Goal: Book appointment/travel/reservation

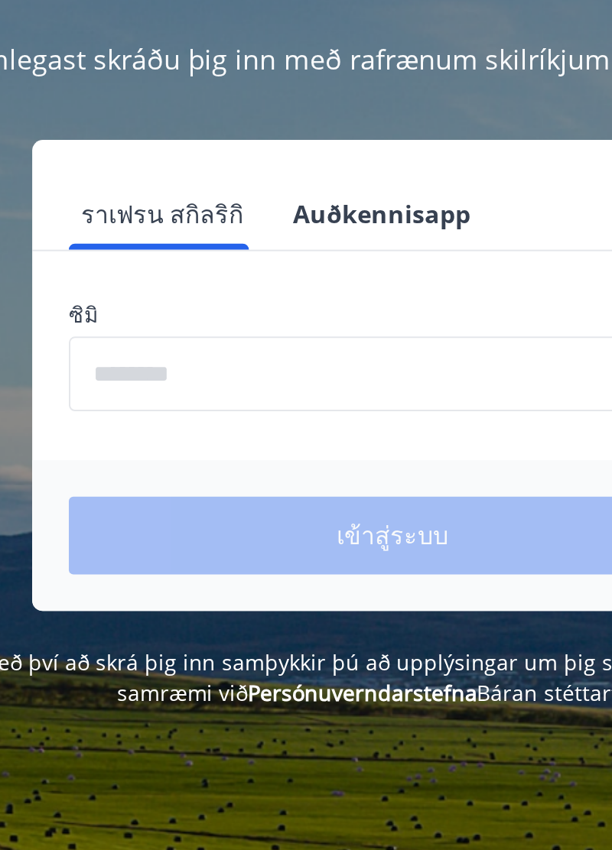
click at [184, 389] on input "phone" at bounding box center [306, 387] width 324 height 37
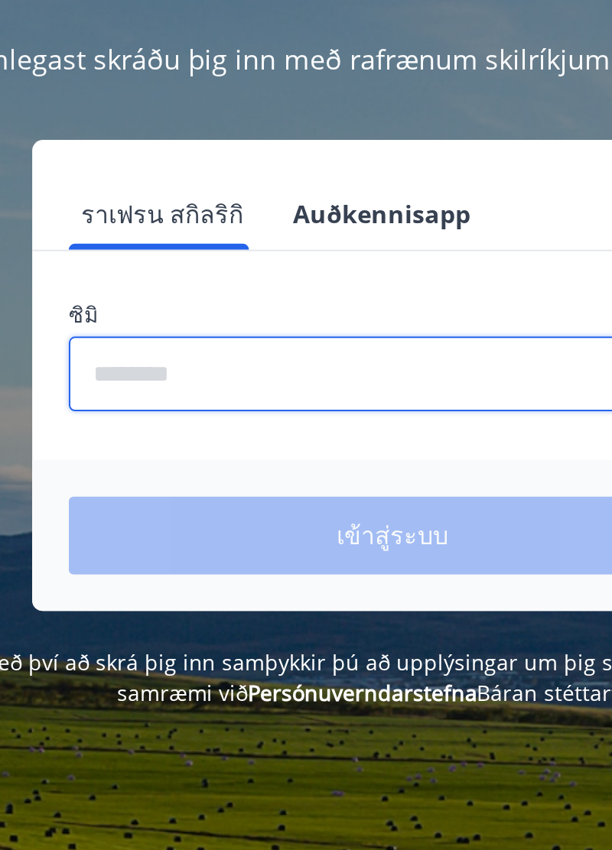
type input "********"
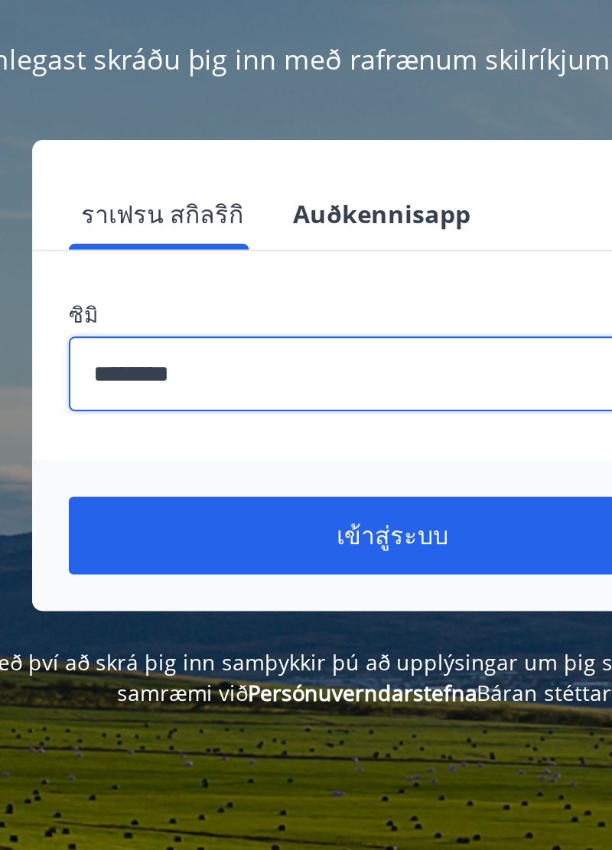
click at [347, 476] on button "เข้าสู่ระบบ" at bounding box center [306, 469] width 324 height 39
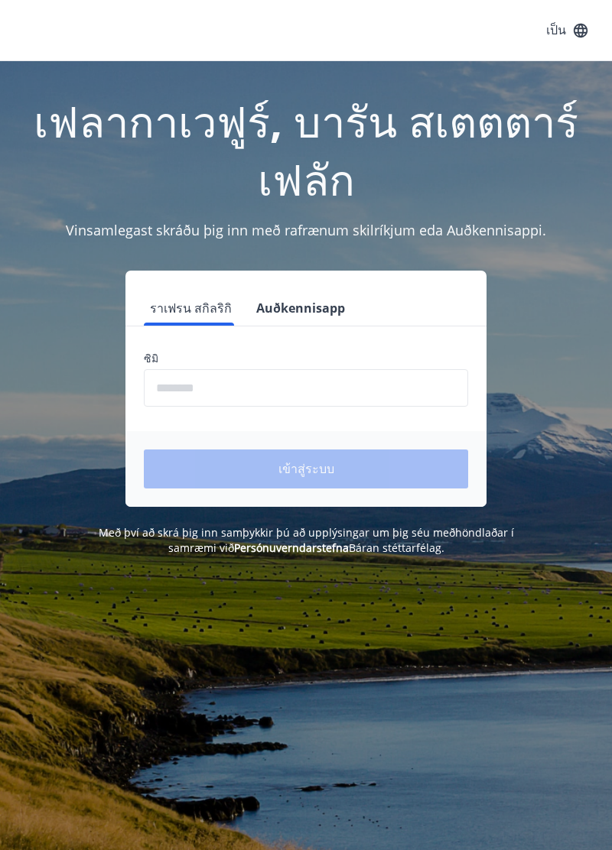
click at [176, 382] on input "phone" at bounding box center [306, 387] width 324 height 37
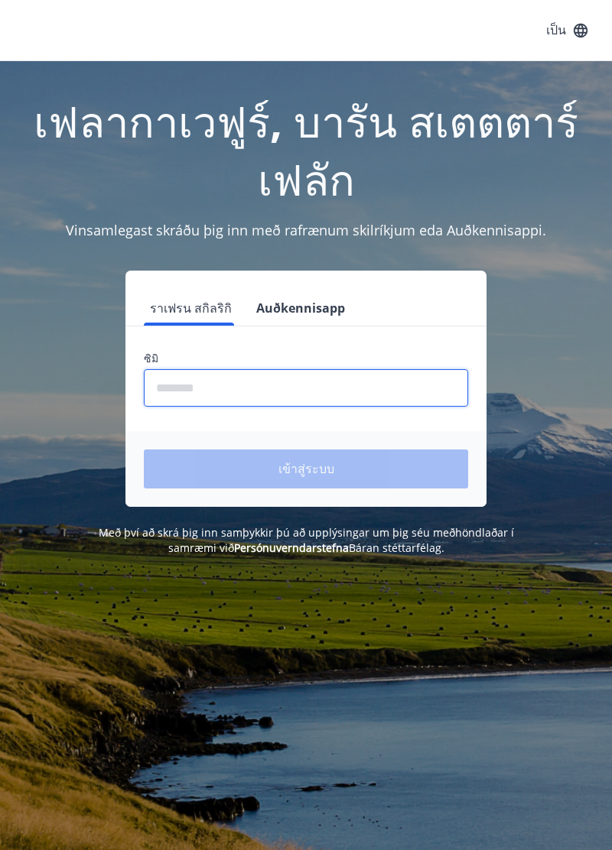
type input "********"
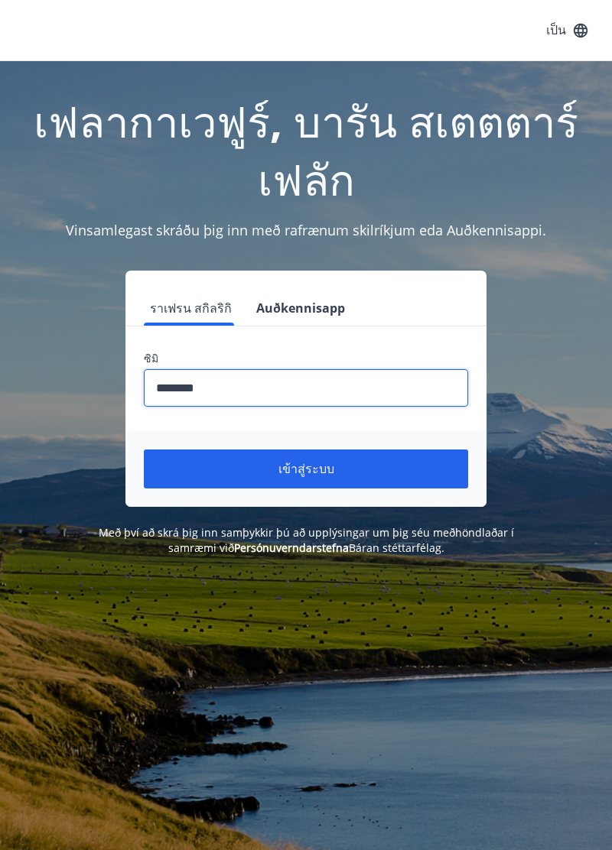
click at [369, 470] on button "เข้าสู่ระบบ" at bounding box center [306, 469] width 324 height 39
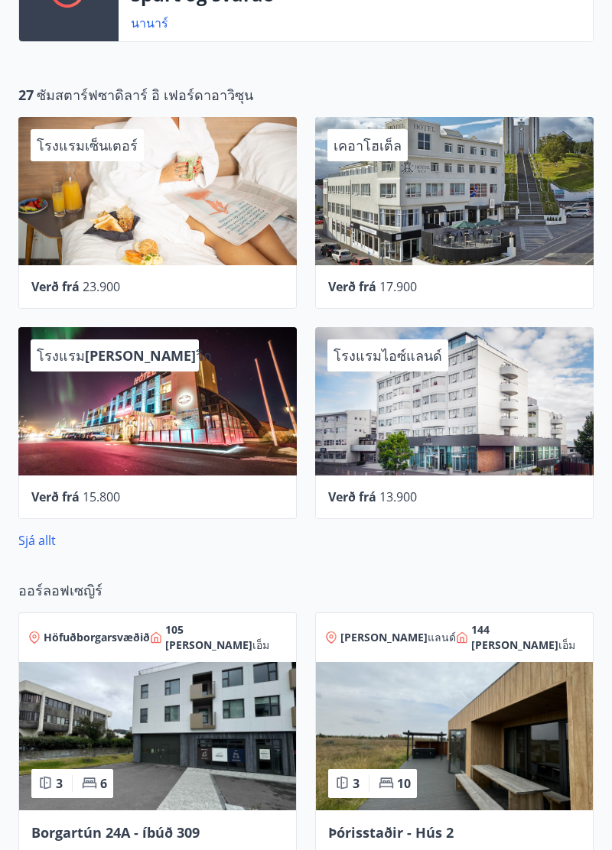
scroll to position [716, 0]
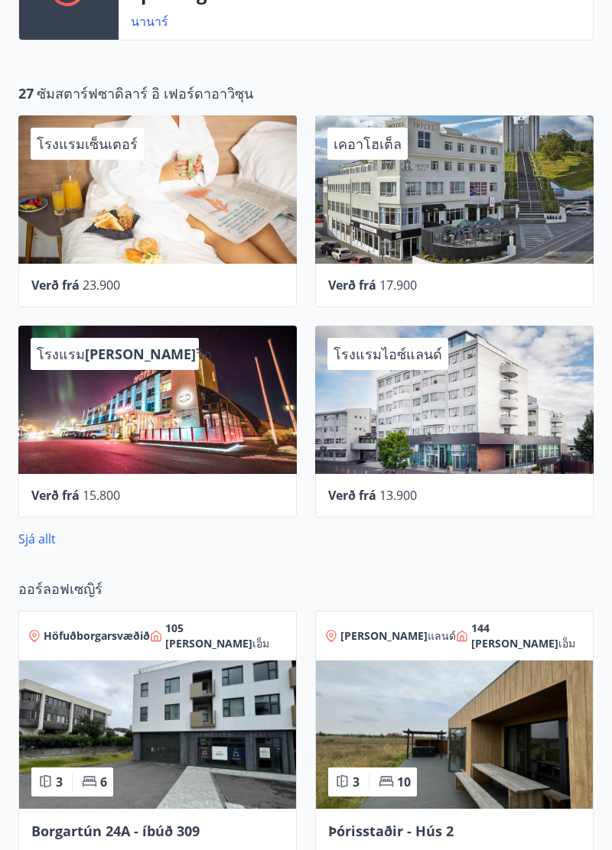
click at [425, 724] on img at bounding box center [454, 735] width 277 height 148
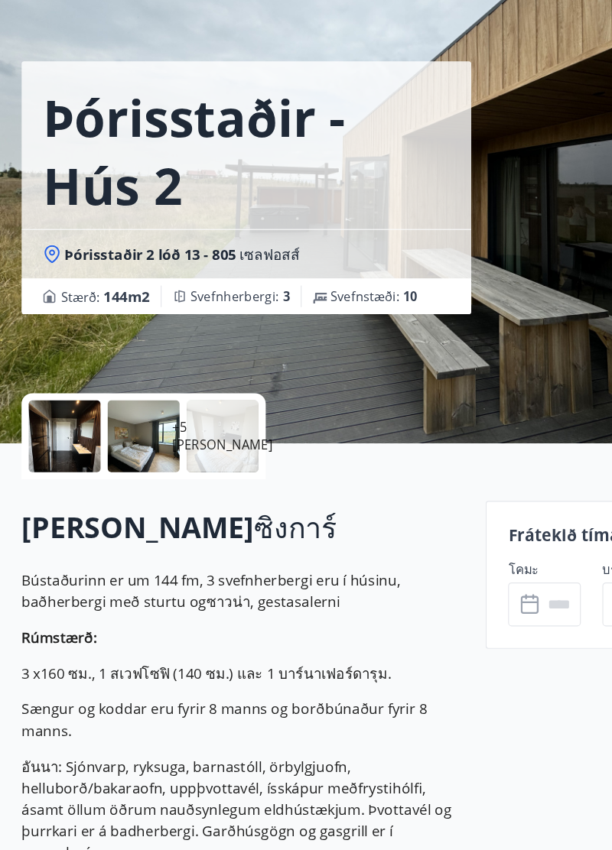
click at [140, 451] on div at bounding box center [122, 452] width 61 height 61
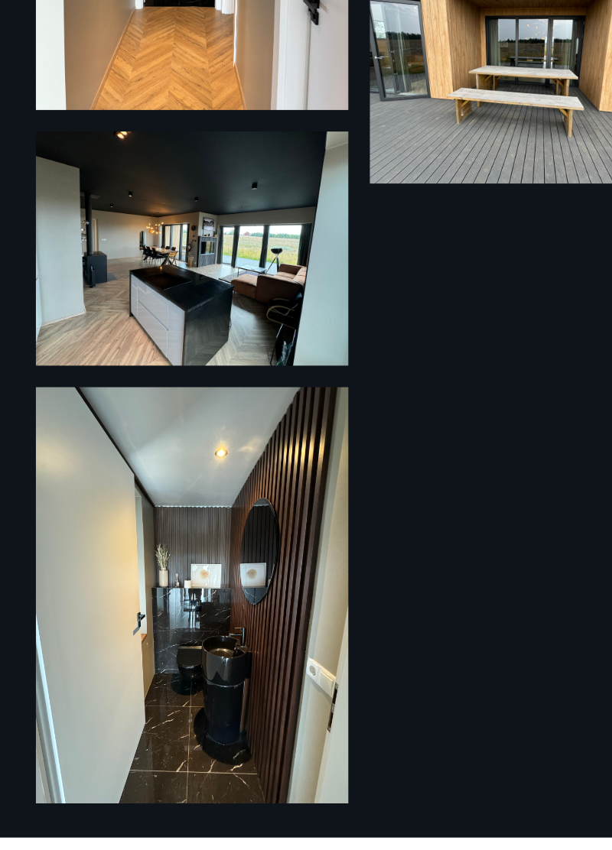
scroll to position [815, 0]
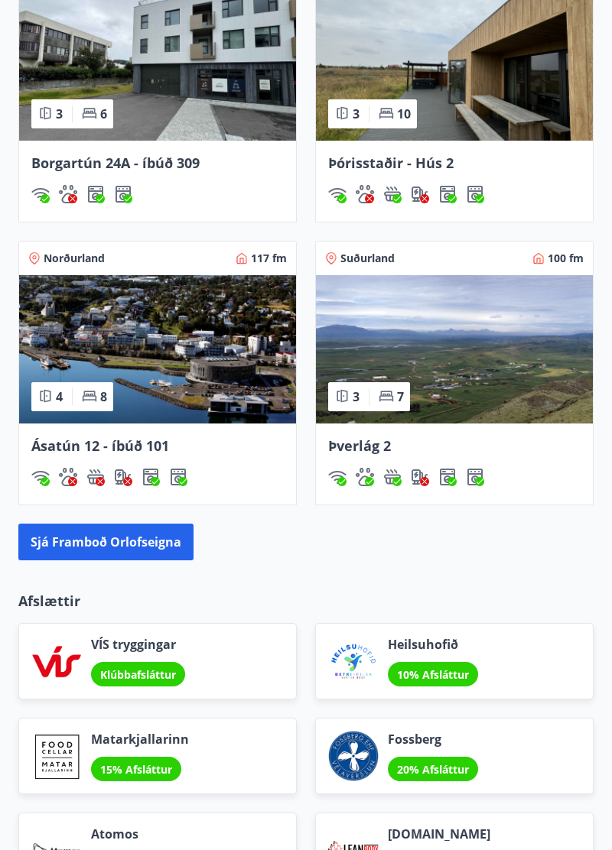
scroll to position [1377, 0]
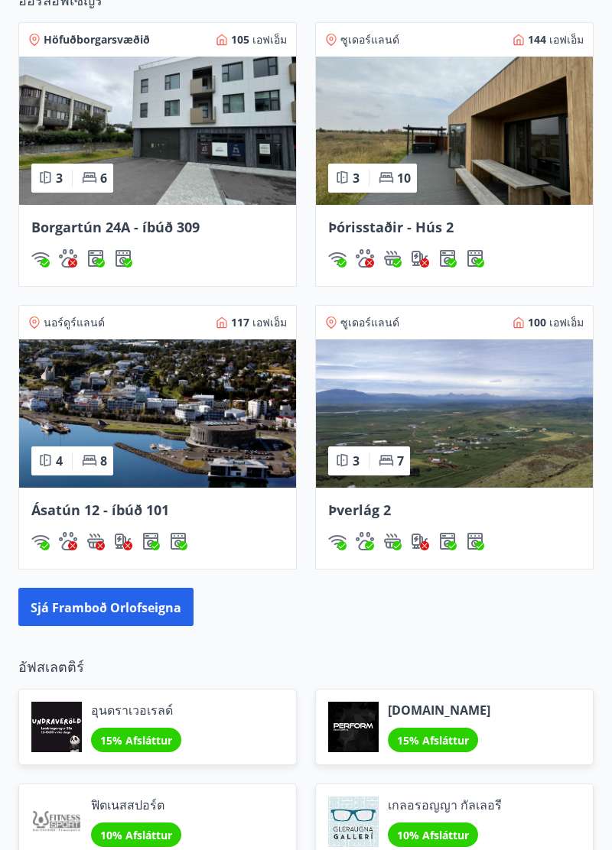
scroll to position [1306, 0]
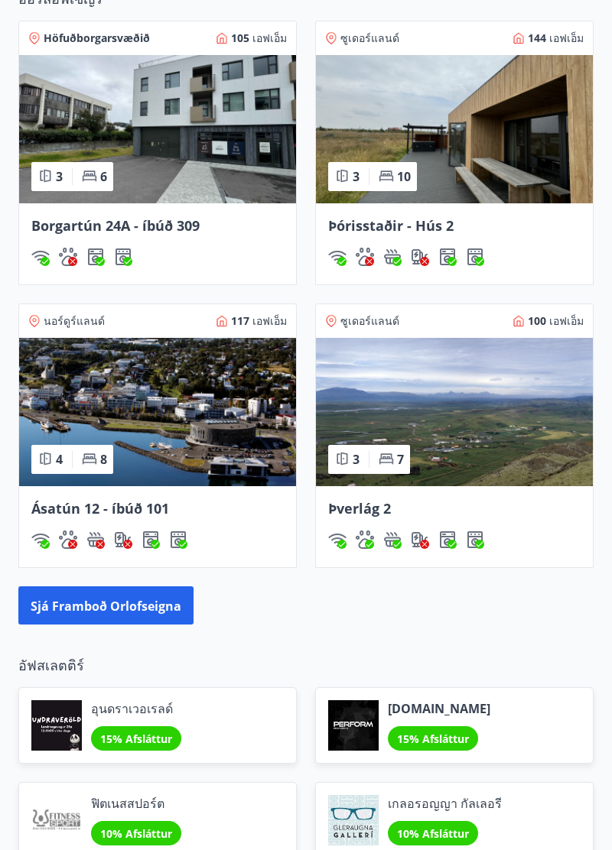
click at [486, 404] on img at bounding box center [454, 412] width 277 height 148
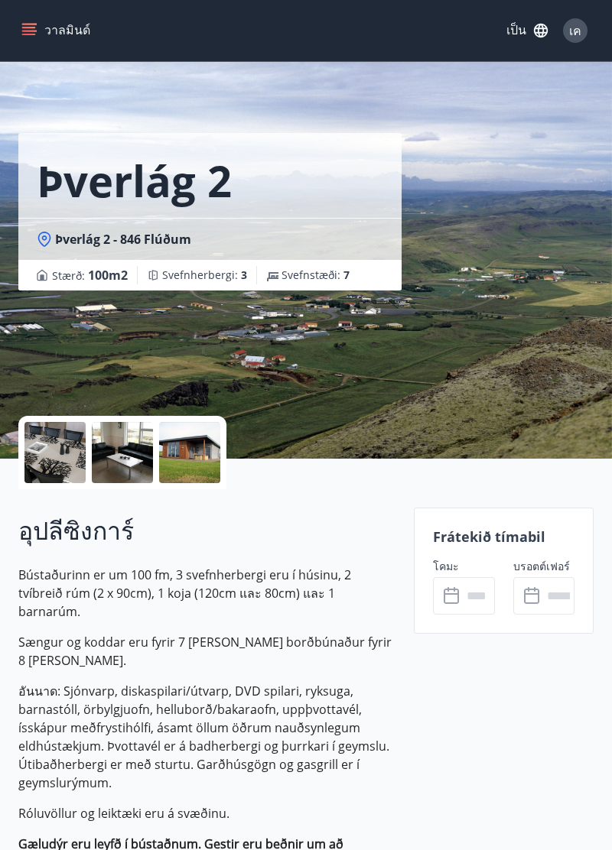
click at [63, 457] on div at bounding box center [54, 452] width 61 height 61
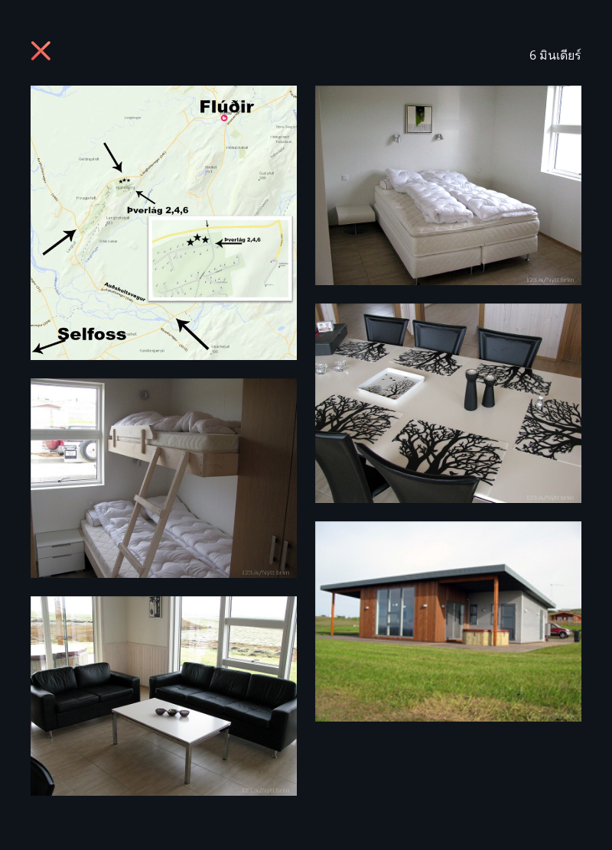
click at [49, 46] on icon at bounding box center [43, 53] width 24 height 24
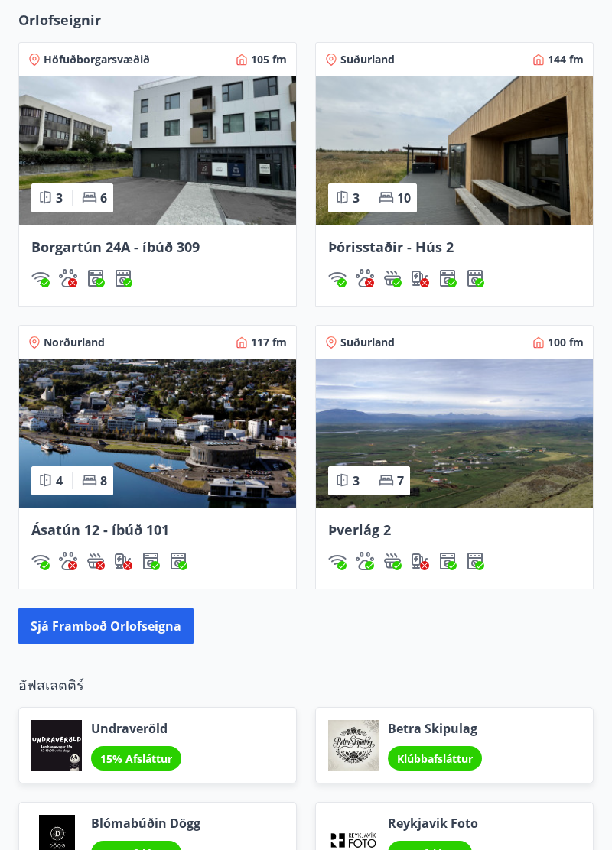
scroll to position [1234, 0]
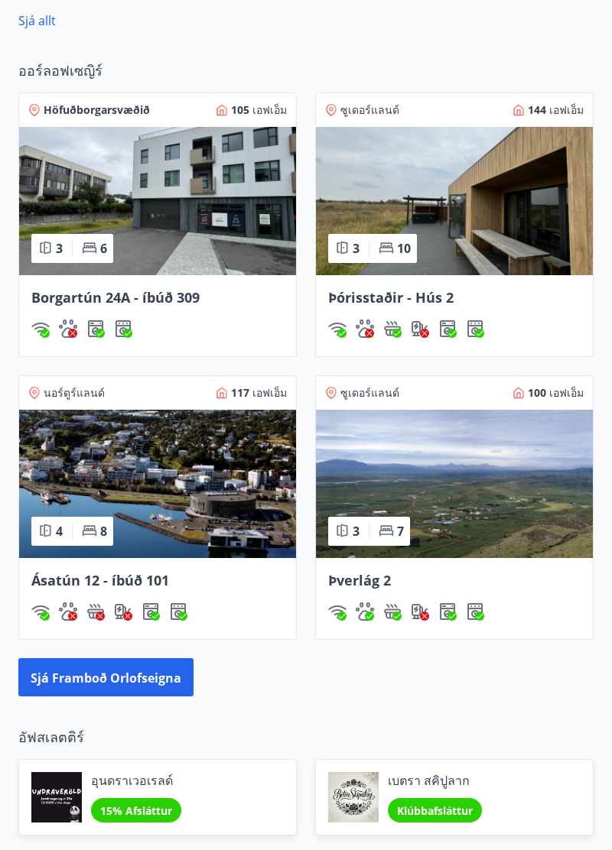
click at [168, 471] on img at bounding box center [157, 484] width 277 height 148
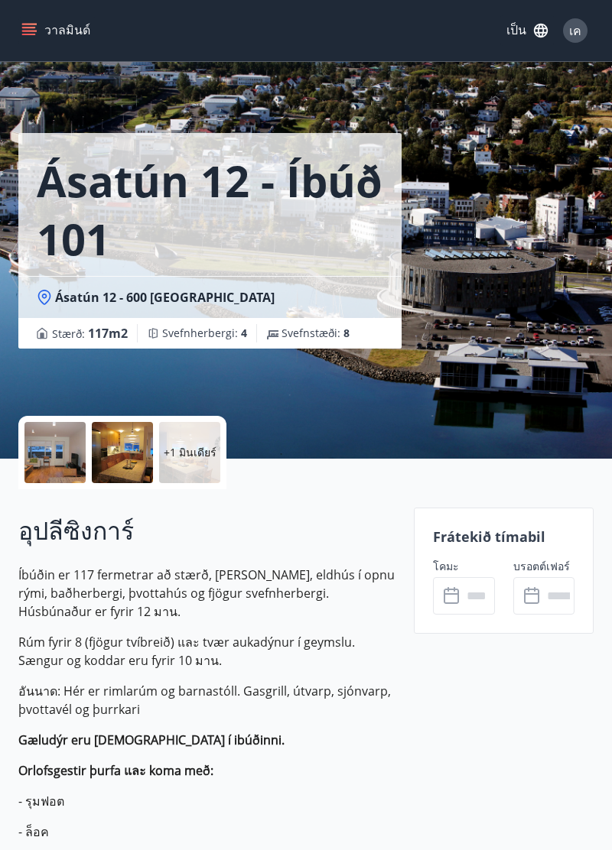
click at [63, 457] on div at bounding box center [54, 452] width 61 height 61
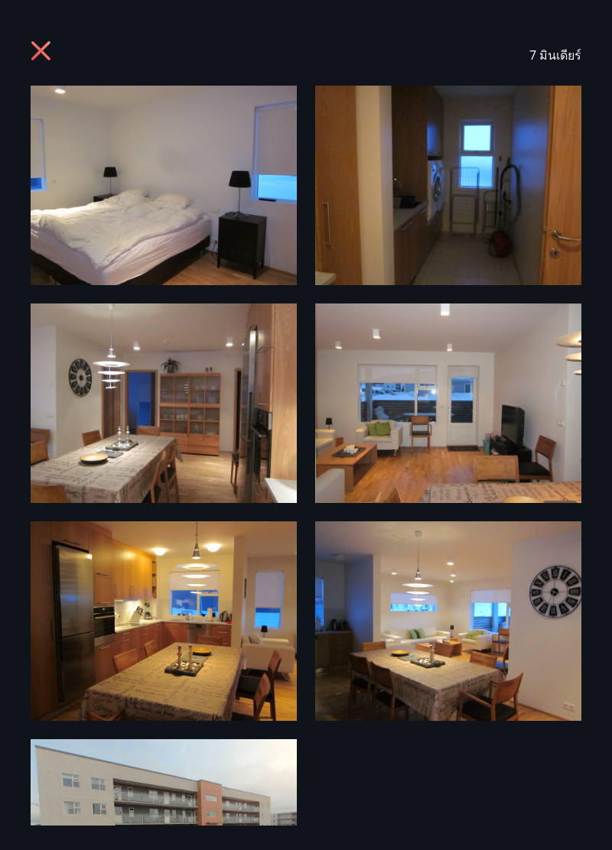
scroll to position [77, 0]
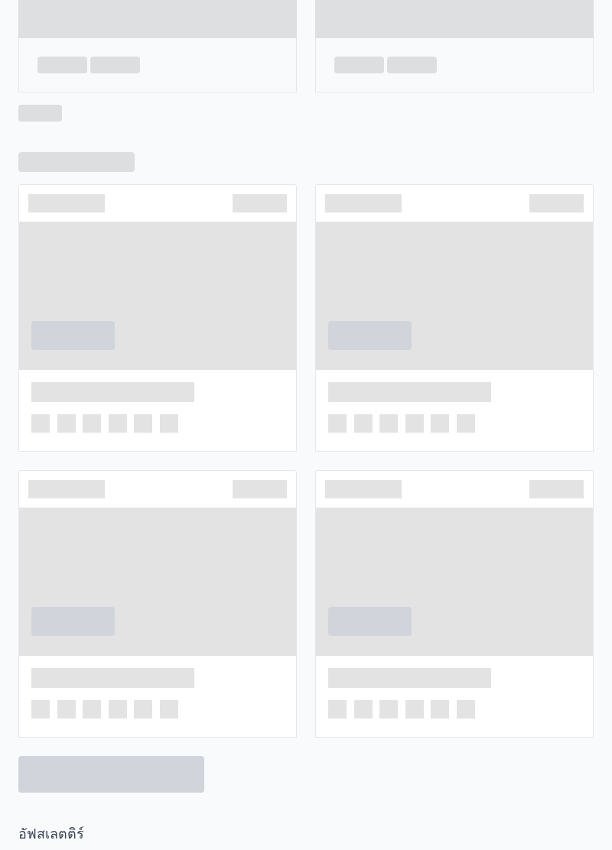
scroll to position [1162, 0]
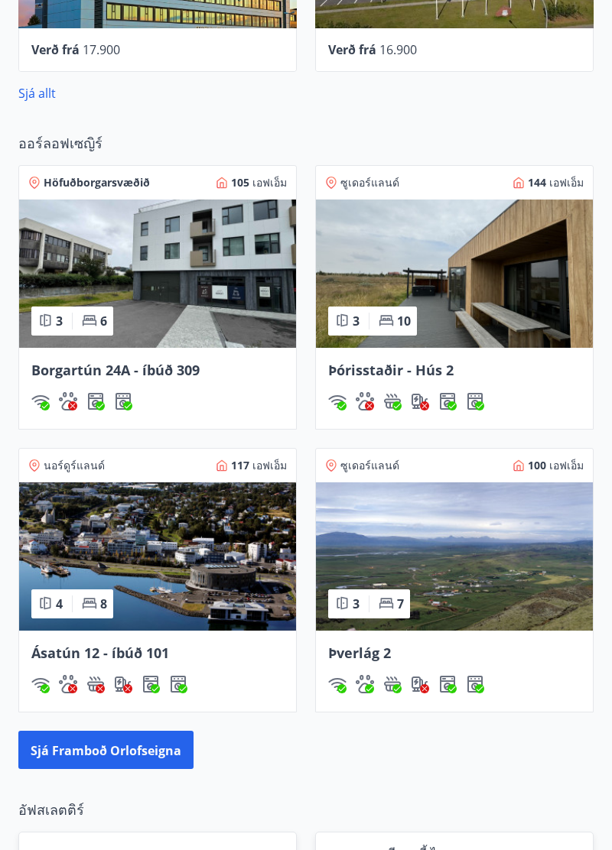
click at [488, 258] on img at bounding box center [454, 274] width 277 height 148
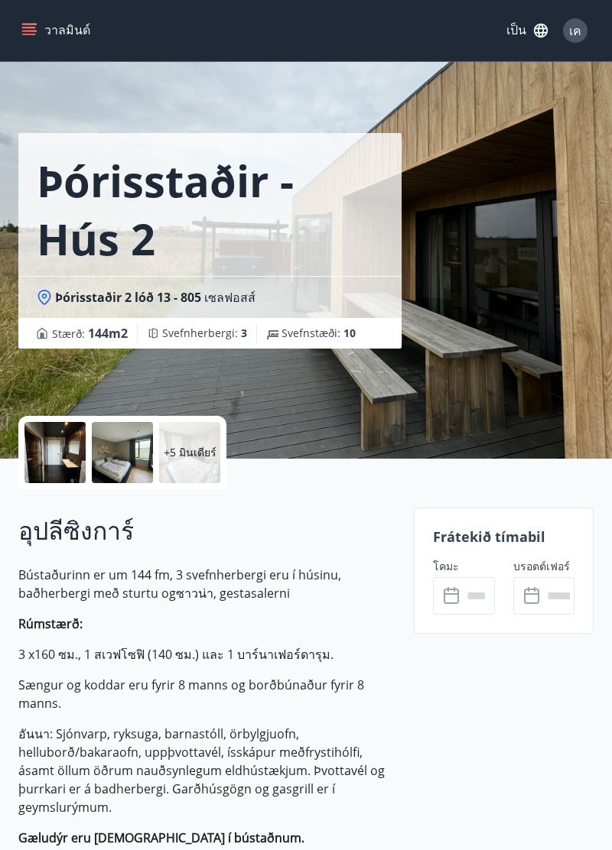
click at [53, 460] on div at bounding box center [54, 452] width 61 height 61
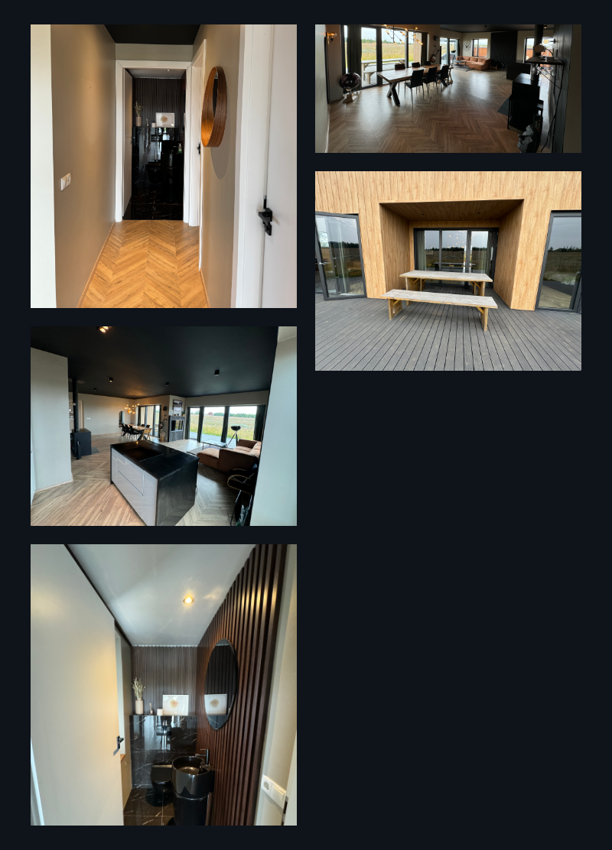
scroll to position [889, 0]
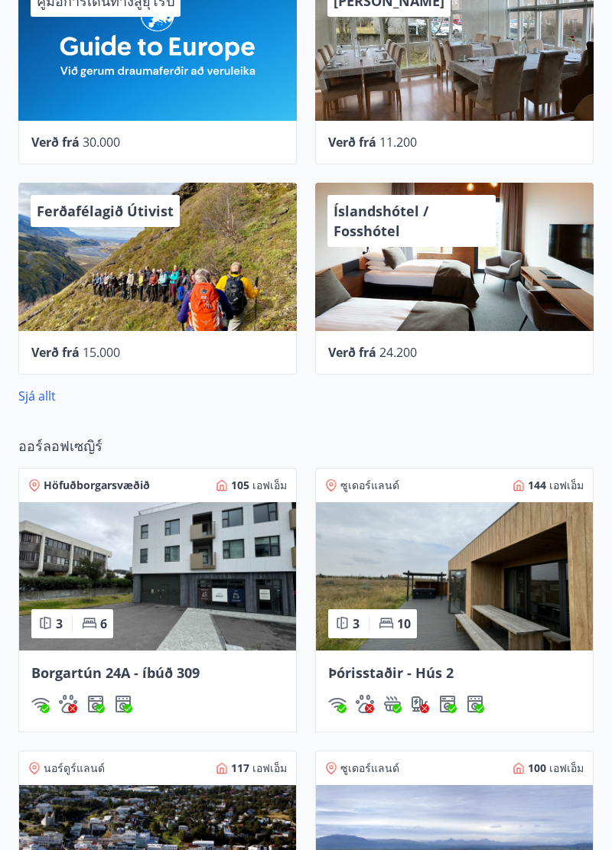
scroll to position [850, 0]
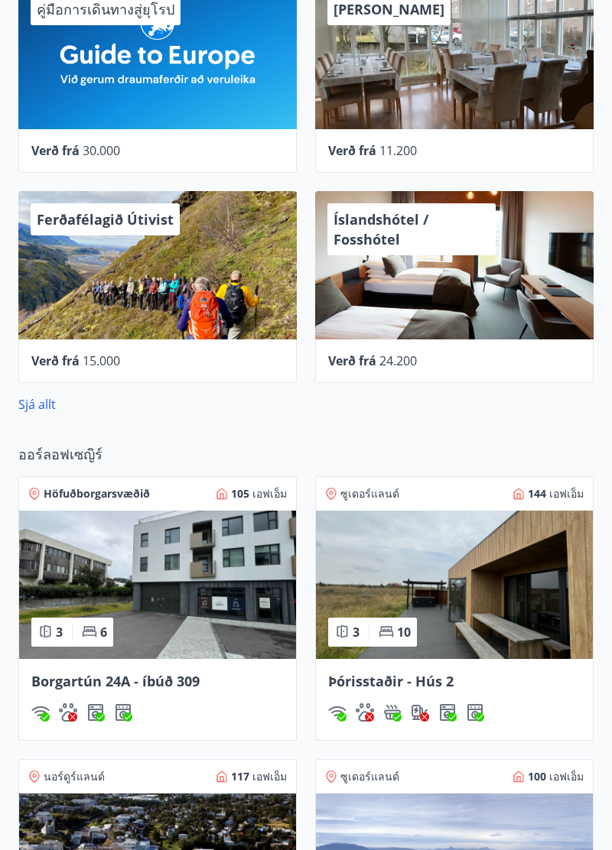
click at [514, 255] on div "Íslandshótel / Fosshótel" at bounding box center [454, 265] width 278 height 148
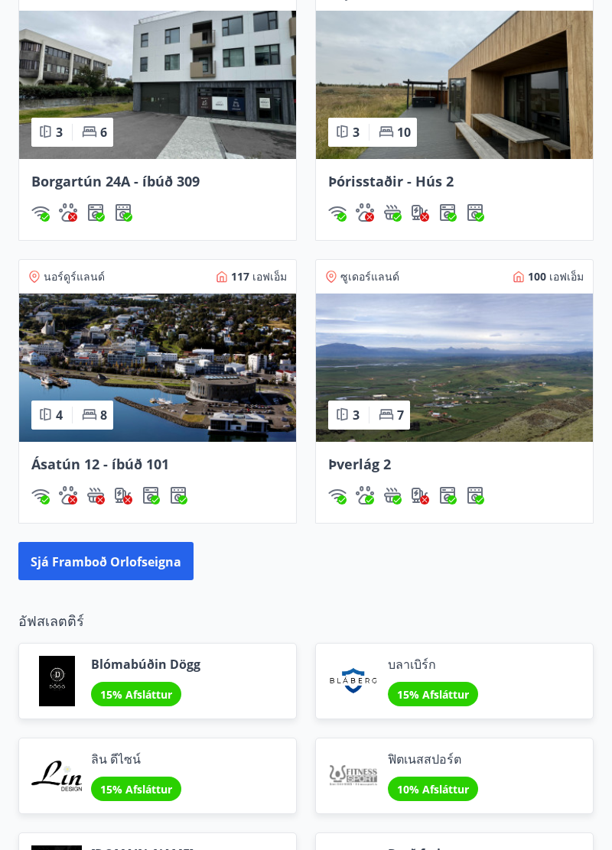
scroll to position [1351, 0]
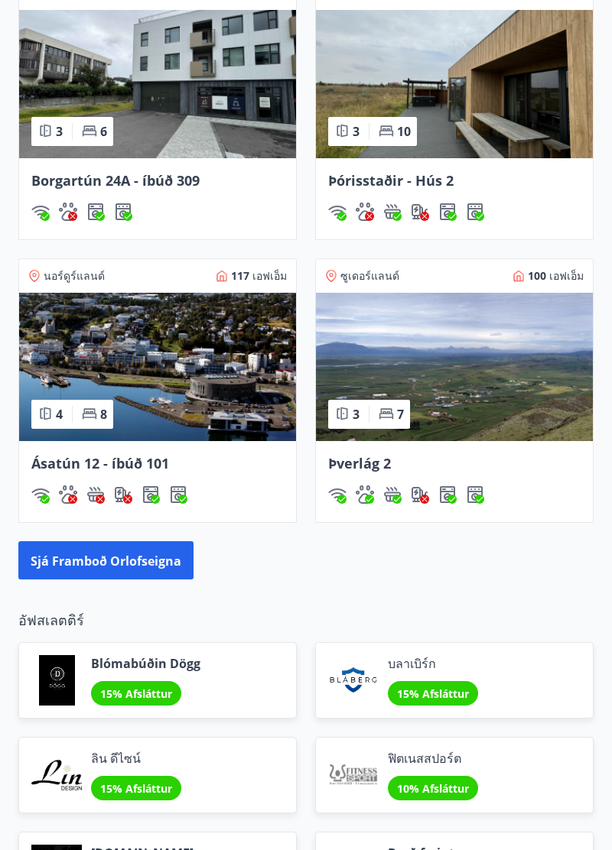
click at [480, 352] on img at bounding box center [454, 367] width 277 height 148
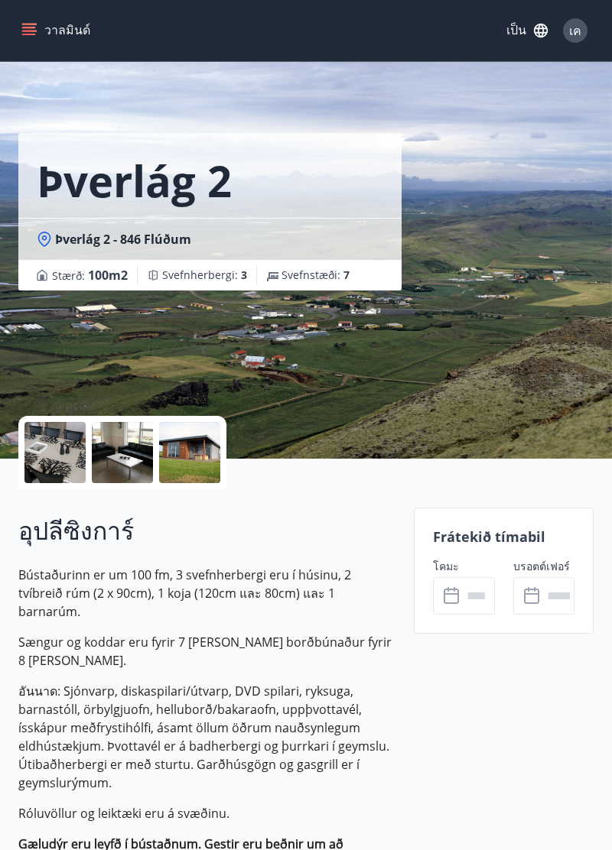
click at [57, 451] on div at bounding box center [54, 452] width 61 height 61
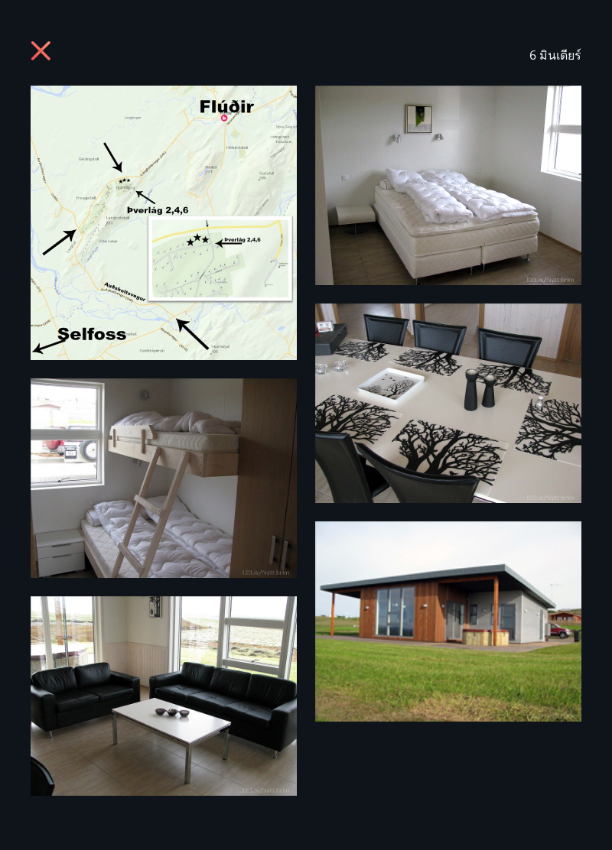
click at [47, 41] on icon at bounding box center [43, 53] width 24 height 24
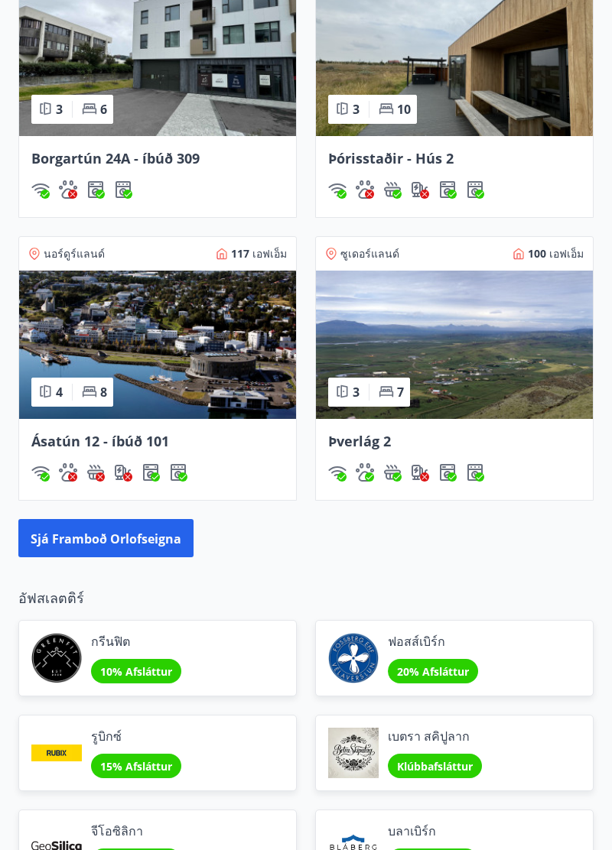
scroll to position [1647, 0]
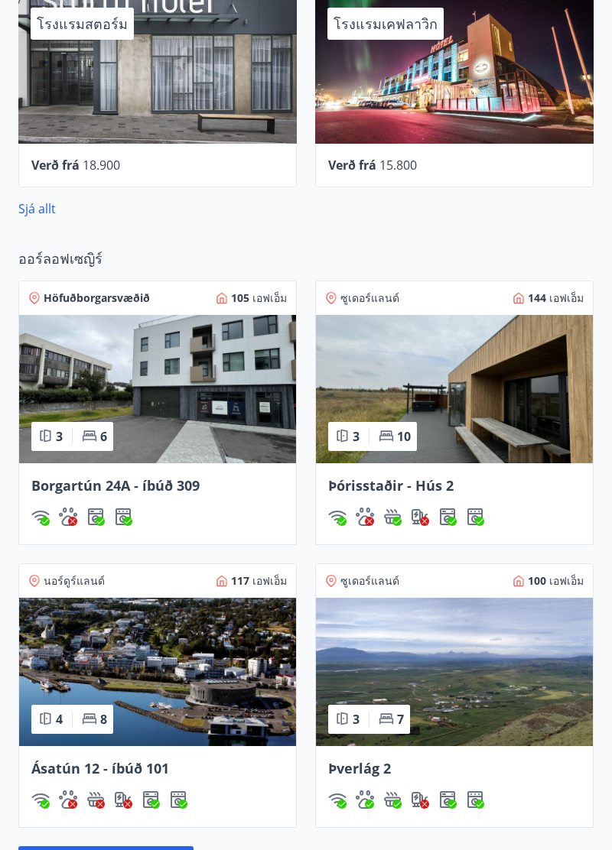
scroll to position [1047, 0]
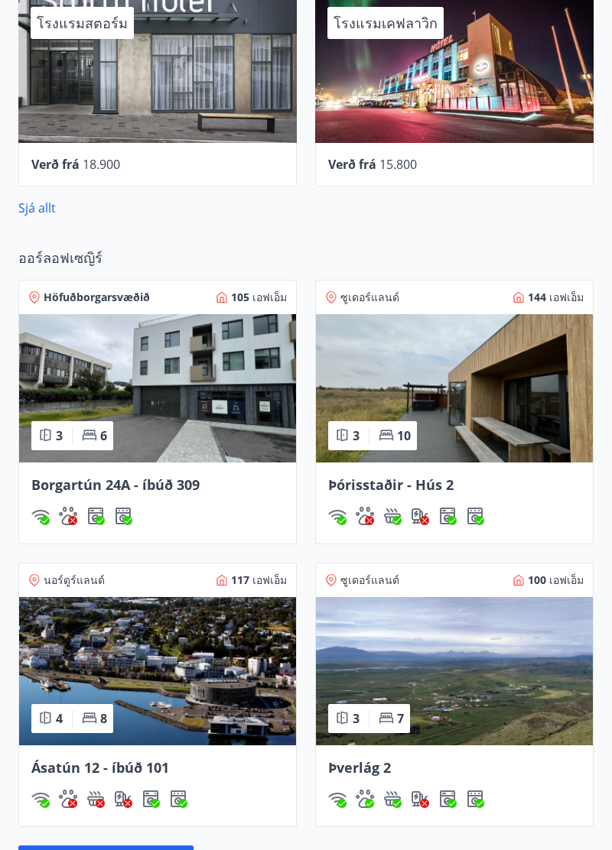
click at [434, 688] on img at bounding box center [454, 671] width 277 height 148
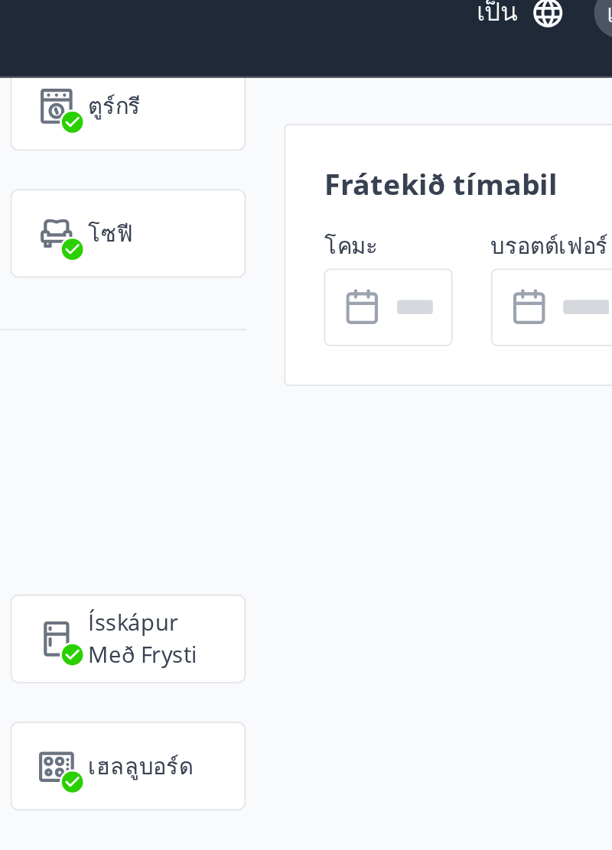
scroll to position [3181, 0]
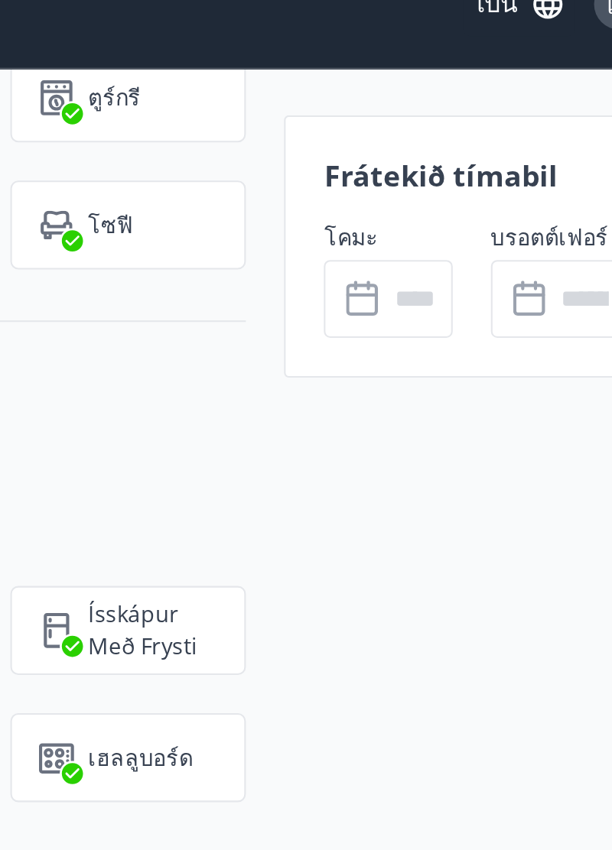
click at [455, 171] on icon at bounding box center [453, 173] width 18 height 18
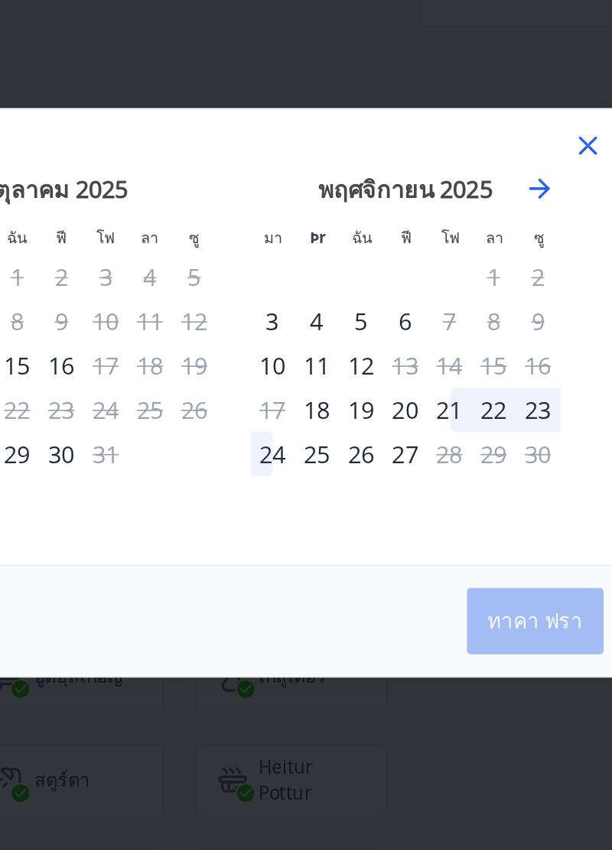
scroll to position [3181, 0]
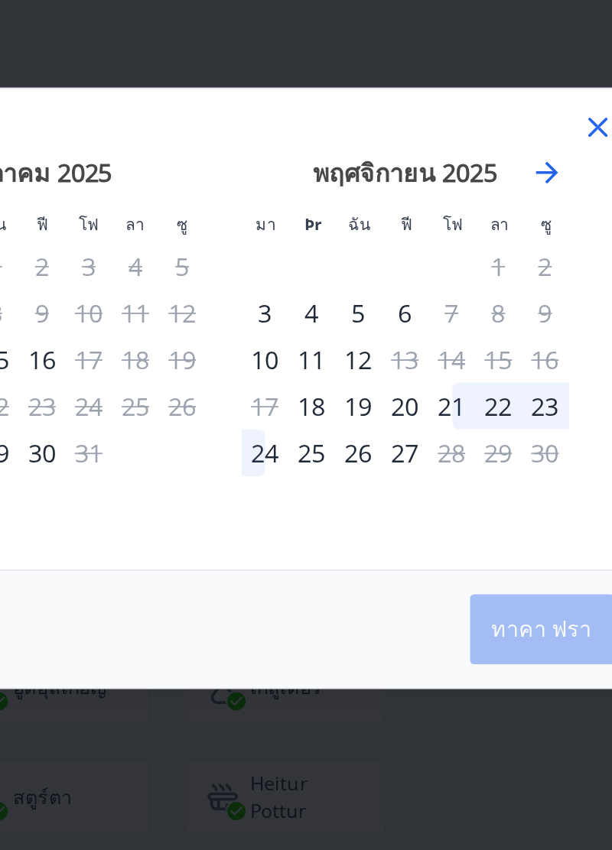
click at [486, 306] on icon "เดินหน้าเปลี่ยนไปสู่เดือนหน้าครับ." at bounding box center [485, 305] width 12 height 12
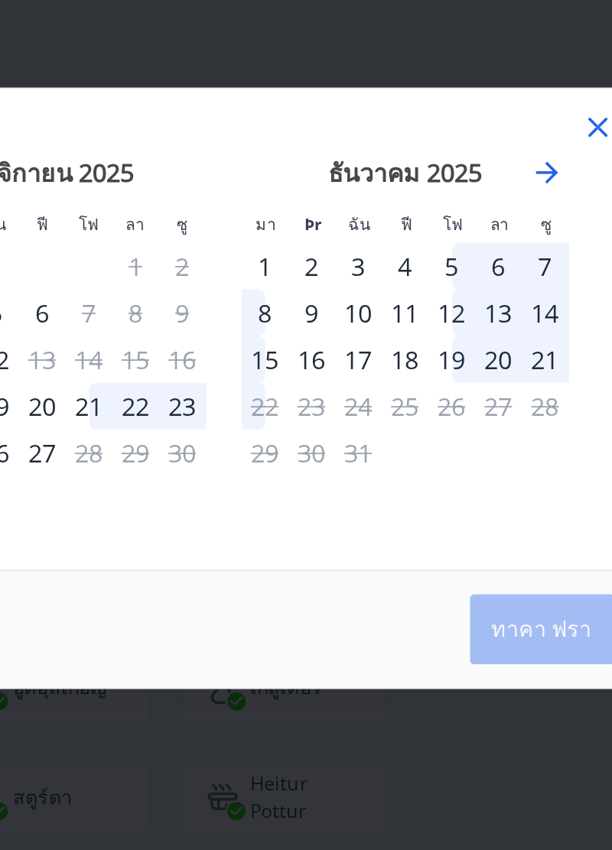
click at [485, 306] on icon "เดินหน้าเปลี่ยนไปสู่เดือนหน้าครับ." at bounding box center [485, 305] width 12 height 12
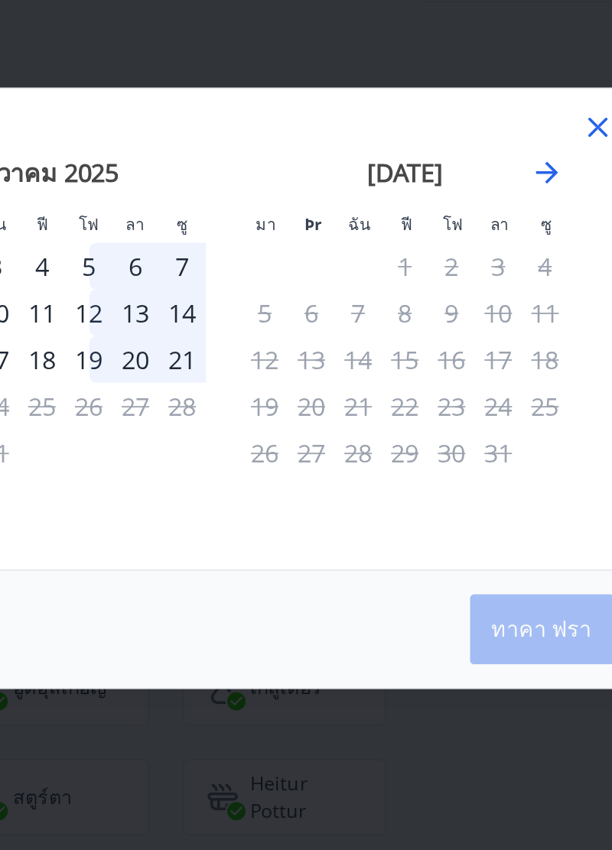
click at [486, 298] on icon "เดินหน้าเปลี่ยนไปสู่เดือนหน้าครับ." at bounding box center [485, 305] width 18 height 18
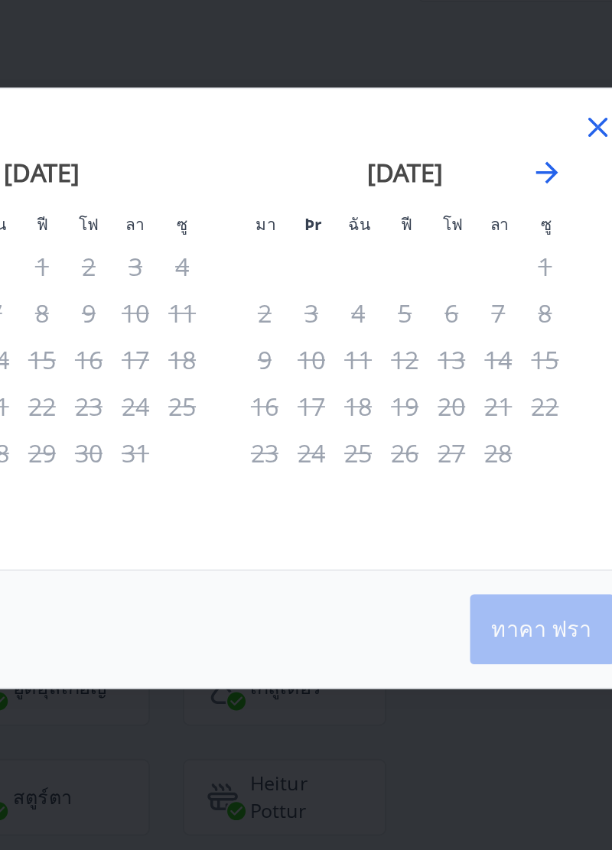
click at [489, 307] on icon "เดินหน้าเปลี่ยนไปสู่เดือนหน้าครับ." at bounding box center [485, 305] width 18 height 18
click at [491, 308] on icon "เดินหน้าเปลี่ยนไปสู่เดือนหน้าครับ." at bounding box center [485, 305] width 18 height 18
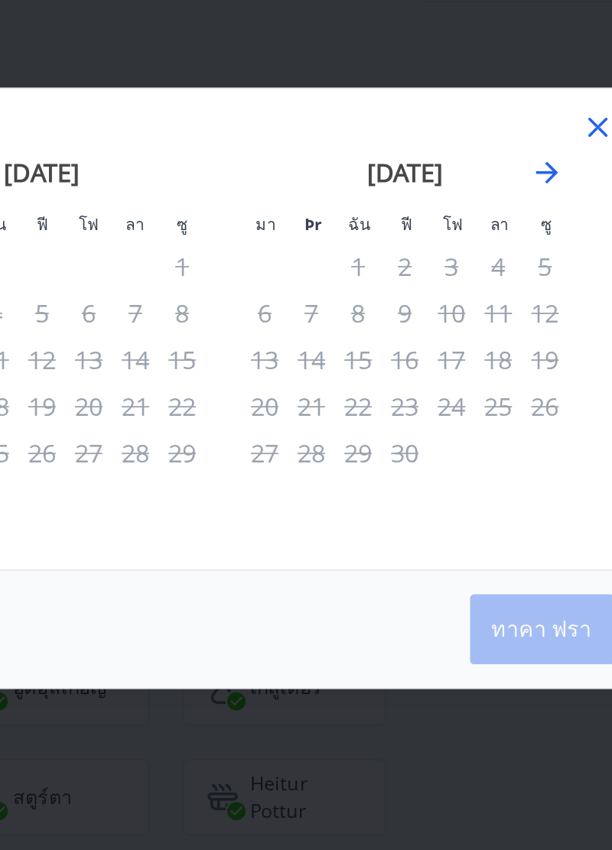
click at [488, 310] on icon "เดินหน้าเปลี่ยนไปสู่เดือนหน้าครับ." at bounding box center [485, 305] width 18 height 18
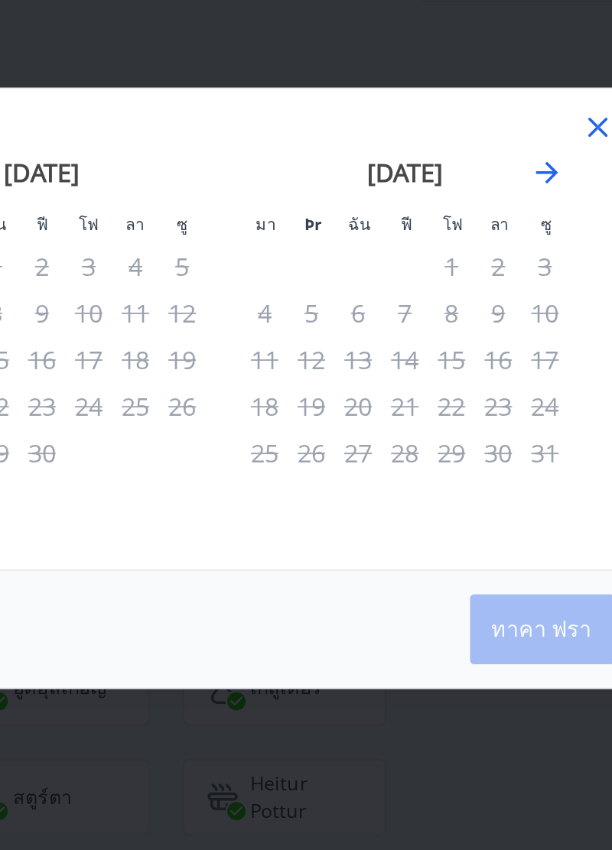
click at [489, 304] on icon "เดินหน้าเปลี่ยนไปสู่เดือนหน้าครับ." at bounding box center [485, 305] width 18 height 18
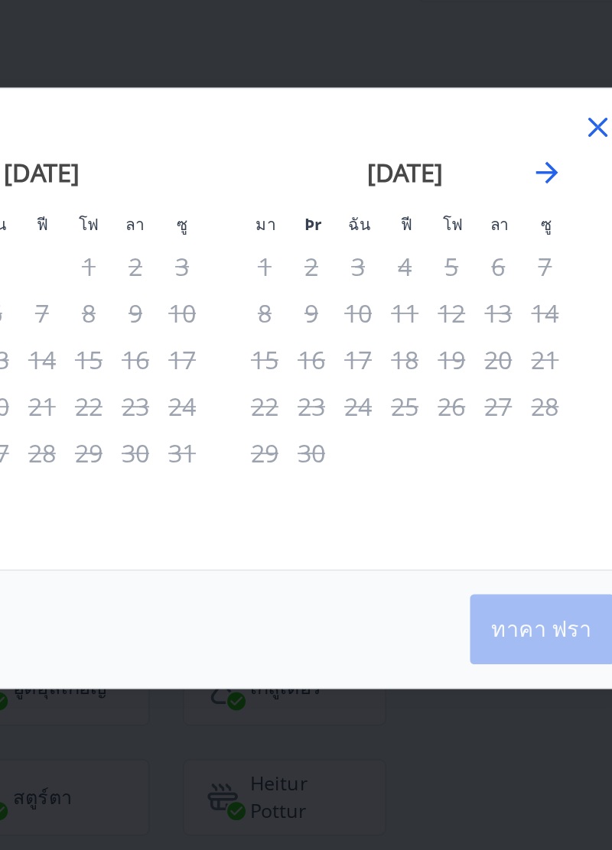
click at [488, 306] on icon "เดินหน้าเปลี่ยนไปสู่เดือนหน้าครับ." at bounding box center [485, 305] width 12 height 12
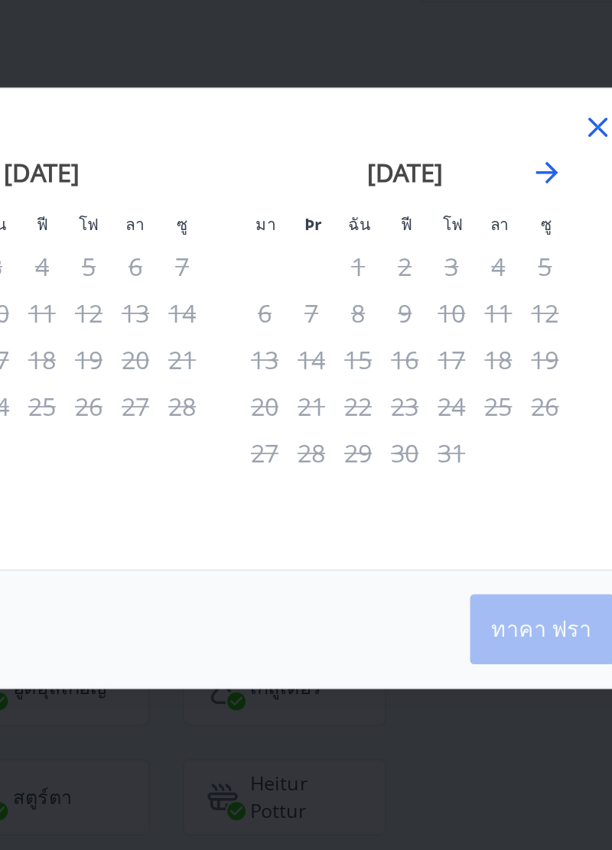
click at [487, 306] on icon "เดินหน้าเปลี่ยนไปสู่เดือนหน้าครับ." at bounding box center [485, 305] width 12 height 12
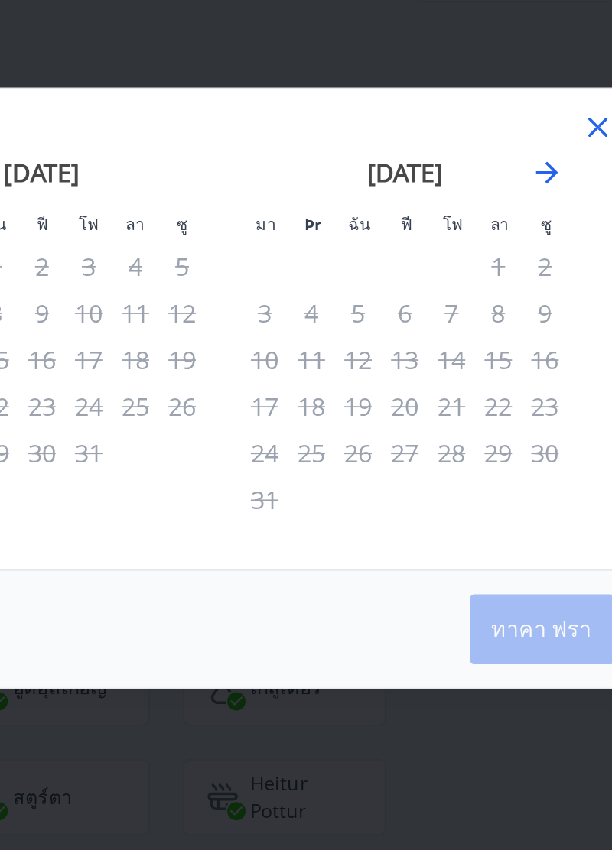
click at [489, 307] on icon "เดินหน้าเปลี่ยนไปสู่เดือนหน้าครับ." at bounding box center [485, 305] width 18 height 18
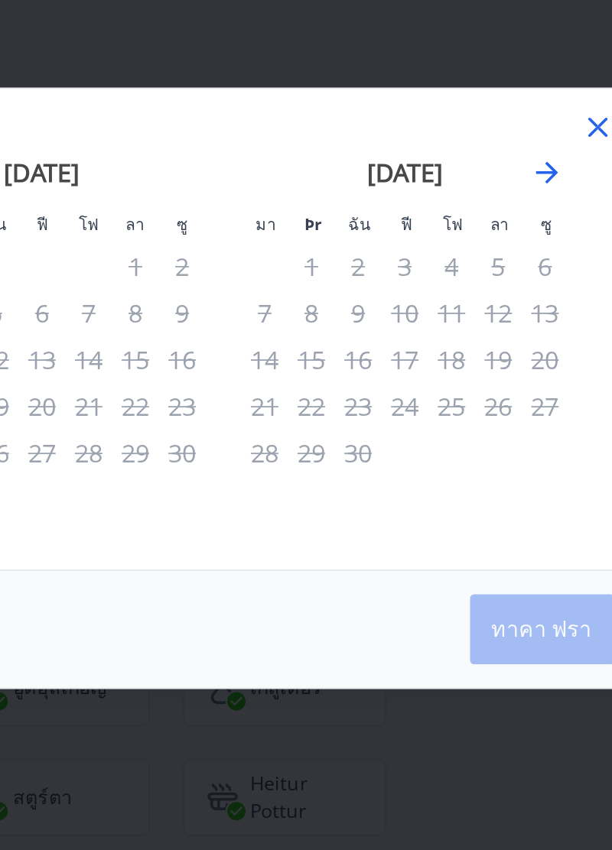
click at [486, 298] on icon "เดินหน้าเปลี่ยนไปสู่เดือนหน้าครับ." at bounding box center [485, 305] width 18 height 18
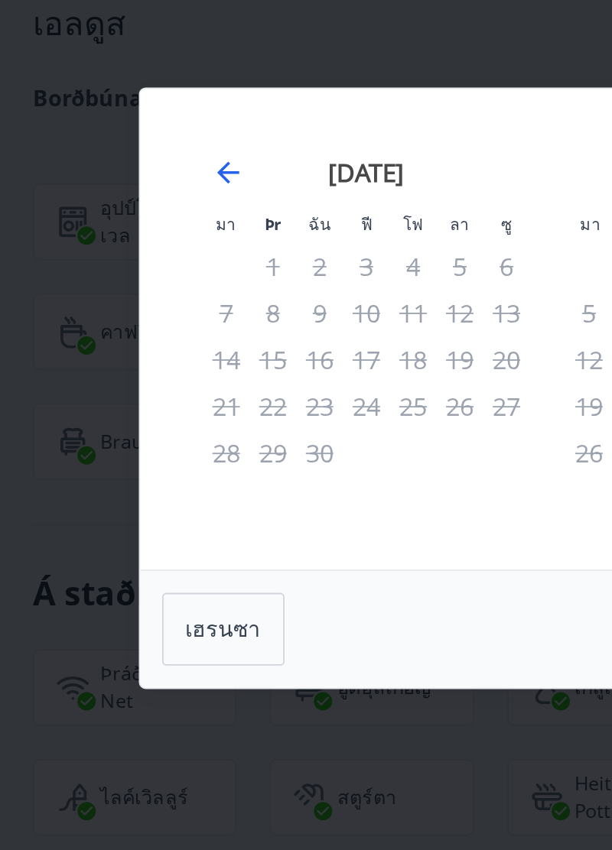
click at [125, 301] on icon "เลื่อนไปข้างหลังเพื่อสลับไปยังเดือนก่อนหน้า" at bounding box center [127, 305] width 12 height 12
click at [130, 306] on icon "เลื่อนไปข้างหลังเพื่อสลับไปยังเดือนก่อนหน้า" at bounding box center [127, 305] width 12 height 12
click at [127, 303] on icon "เลื่อนไปข้างหลังเพื่อสลับไปยังเดือนก่อนหน้า" at bounding box center [127, 305] width 18 height 18
click at [122, 301] on icon "เลื่อนไปข้างหลังเพื่อสลับไปยังเดือนก่อนหน้า" at bounding box center [127, 305] width 18 height 18
click at [130, 300] on icon "เลื่อนไปข้างหลังเพื่อสลับไปยังเดือนก่อนหน้า" at bounding box center [127, 305] width 18 height 18
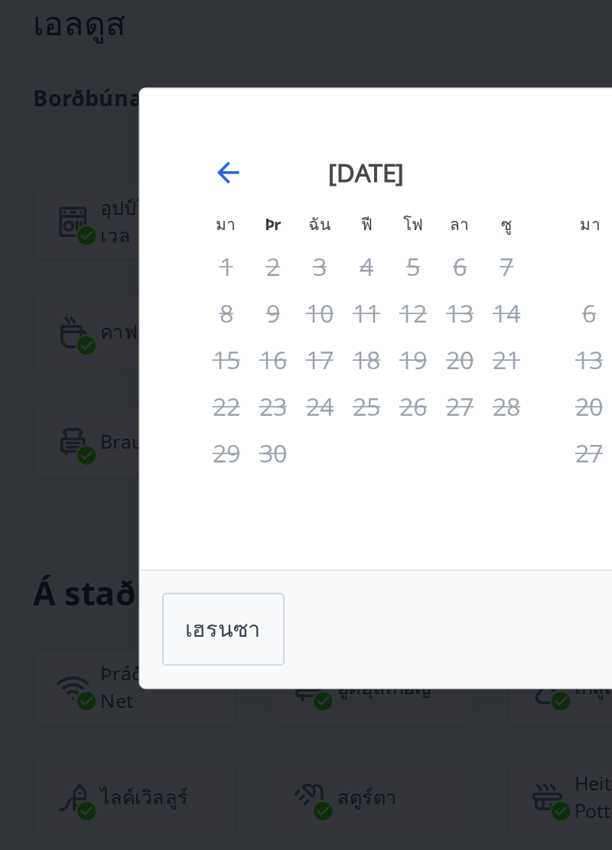
click at [132, 304] on icon "เลื่อนไปข้างหลังเพื่อสลับไปยังเดือนก่อนหน้า" at bounding box center [127, 305] width 18 height 18
click at [124, 311] on icon "เลื่อนไปข้างหลังเพื่อสลับไปยังเดือนก่อนหน้า" at bounding box center [127, 305] width 18 height 18
click at [125, 306] on icon "เลื่อนไปข้างหลังเพื่อสลับไปยังเดือนก่อนหน้า" at bounding box center [127, 305] width 12 height 12
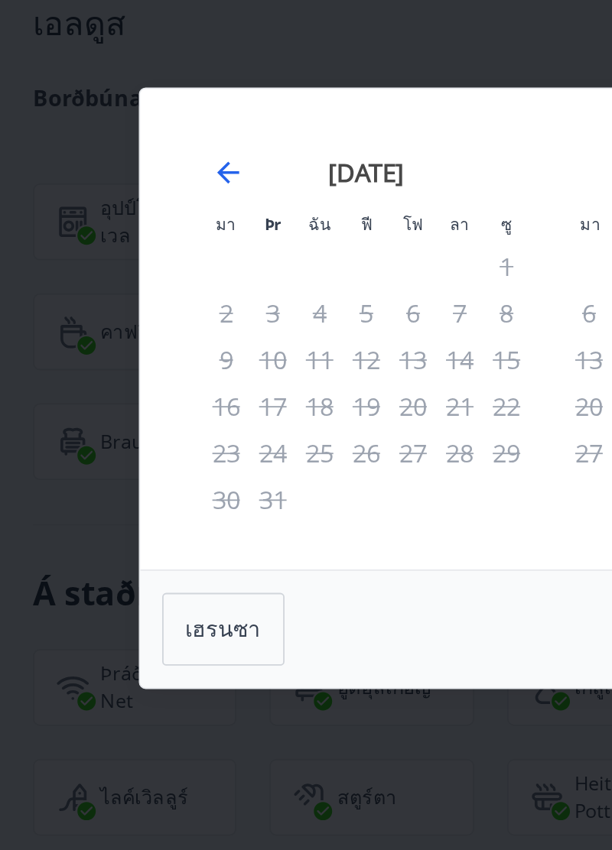
click at [126, 307] on icon "เลื่อนไปข้างหลังเพื่อสลับไปยังเดือนก่อนหน้า" at bounding box center [127, 305] width 18 height 18
click at [123, 306] on icon "เลื่อนไปข้างหลังเพื่อสลับไปยังเดือนก่อนหน้า" at bounding box center [127, 305] width 12 height 12
click at [128, 314] on icon "เลื่อนไปข้างหลังเพื่อสลับไปยังเดือนก่อนหน้า" at bounding box center [127, 305] width 18 height 18
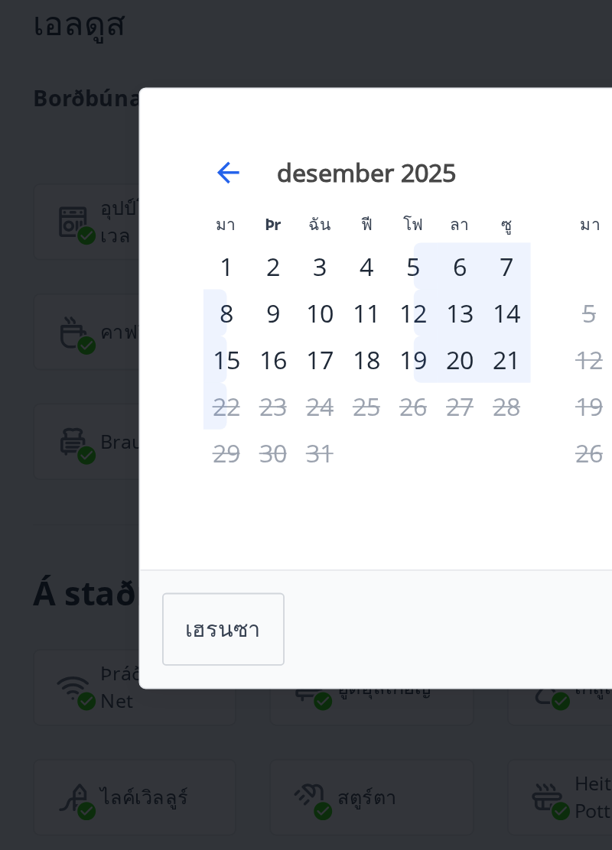
click at [128, 308] on icon "เลื่อนไปข้างหลังเพื่อสลับไปยังเดือนก่อนหน้า" at bounding box center [127, 305] width 18 height 18
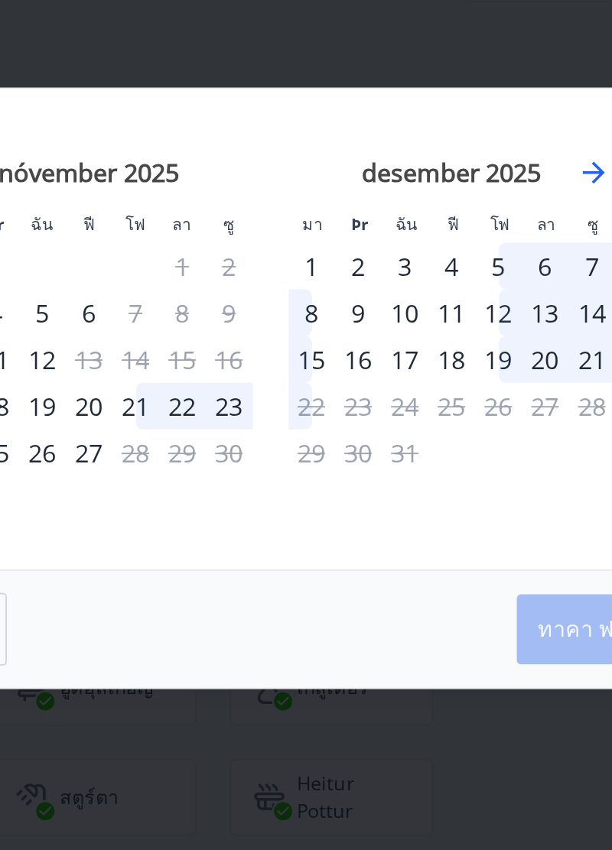
click at [486, 298] on icon "เดินหน้าเปลี่ยนไปสู่เดือนหน้าครับ." at bounding box center [485, 305] width 18 height 18
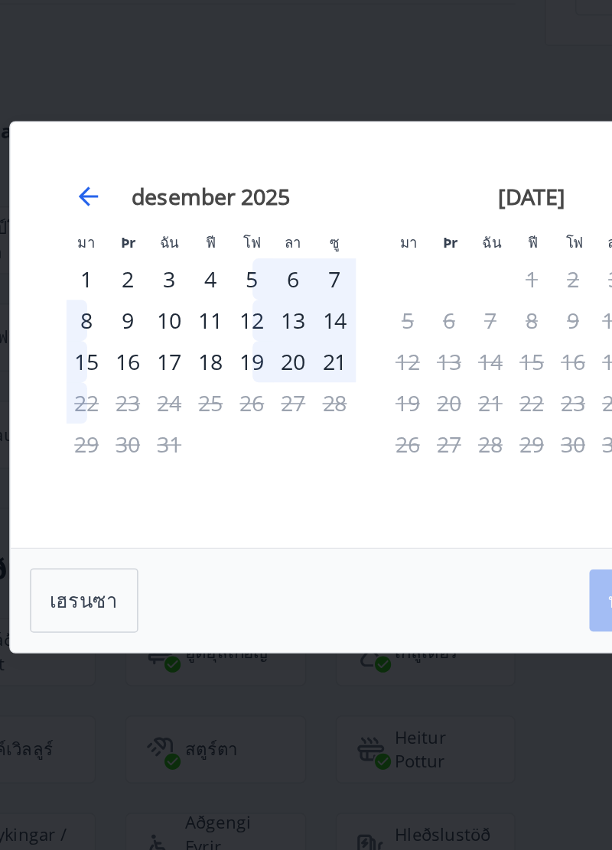
click at [174, 406] on div "17" at bounding box center [178, 409] width 26 height 26
click at [177, 409] on div "17" at bounding box center [178, 409] width 26 height 26
click at [257, 404] on div "20" at bounding box center [256, 409] width 26 height 26
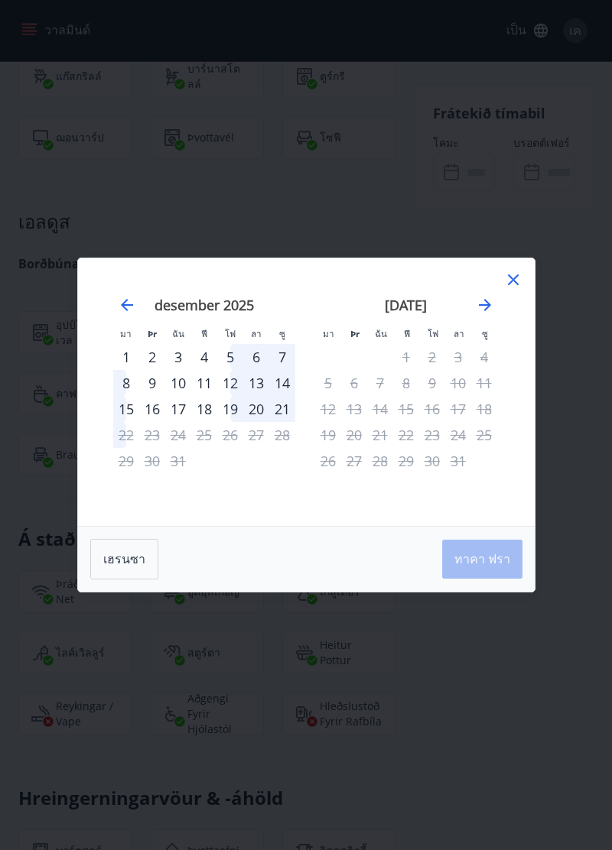
click at [489, 569] on div "เฮรนซา ทาคา ฟรา" at bounding box center [306, 559] width 457 height 65
click at [512, 280] on icon at bounding box center [513, 280] width 2 height 2
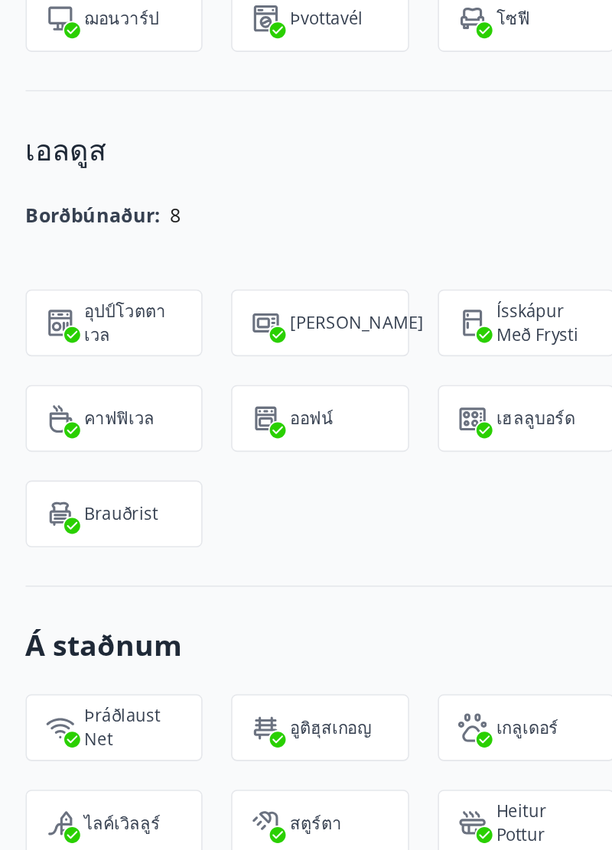
click at [78, 317] on font "อุปป์โวตตาเวล" at bounding box center [82, 332] width 52 height 30
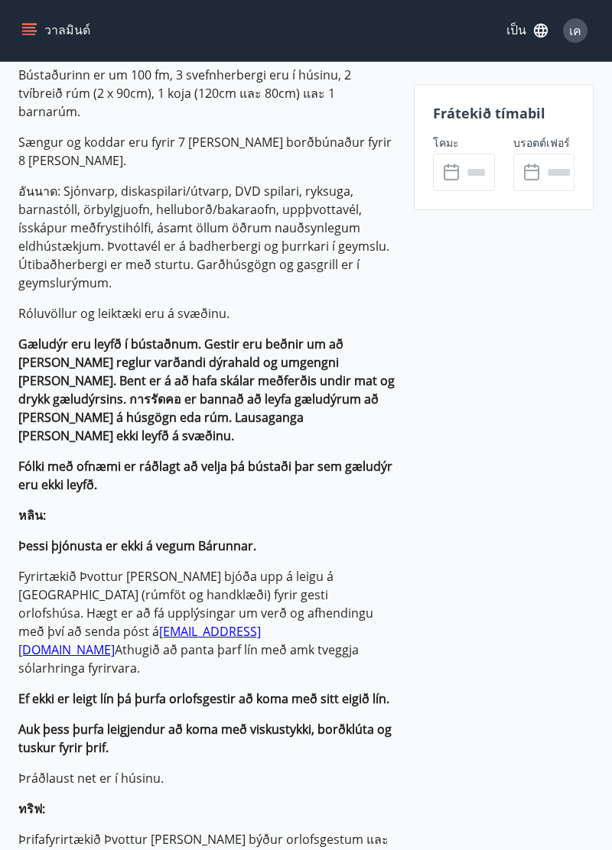
scroll to position [0, 0]
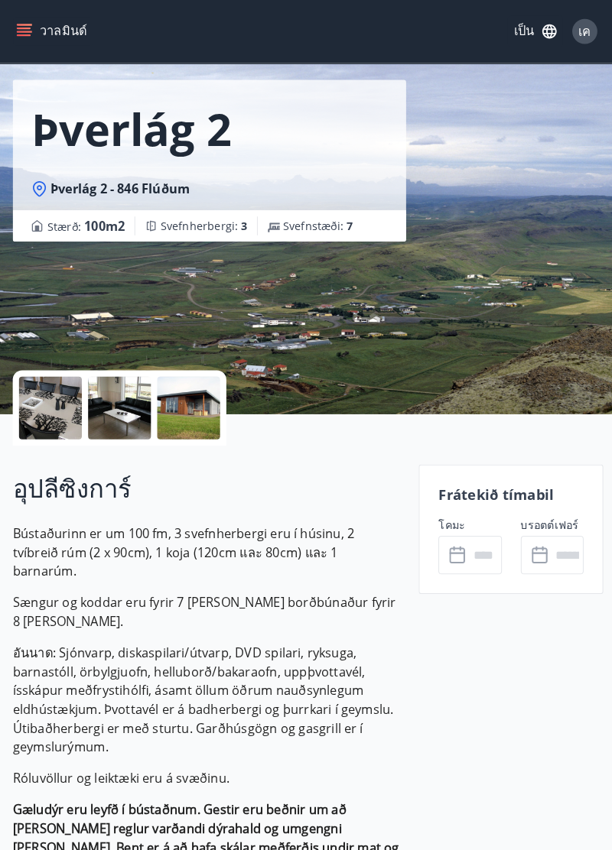
scroll to position [49, 0]
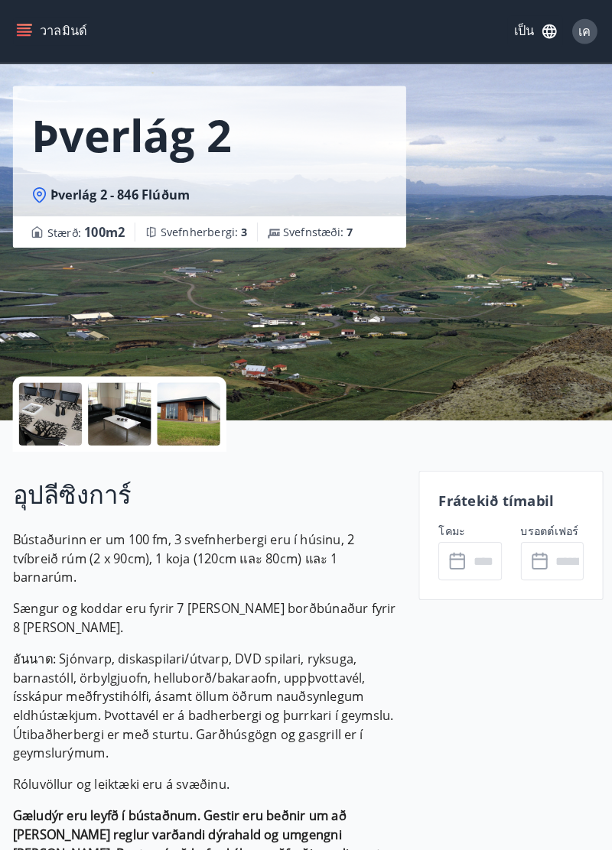
click at [57, 415] on div at bounding box center [54, 403] width 61 height 61
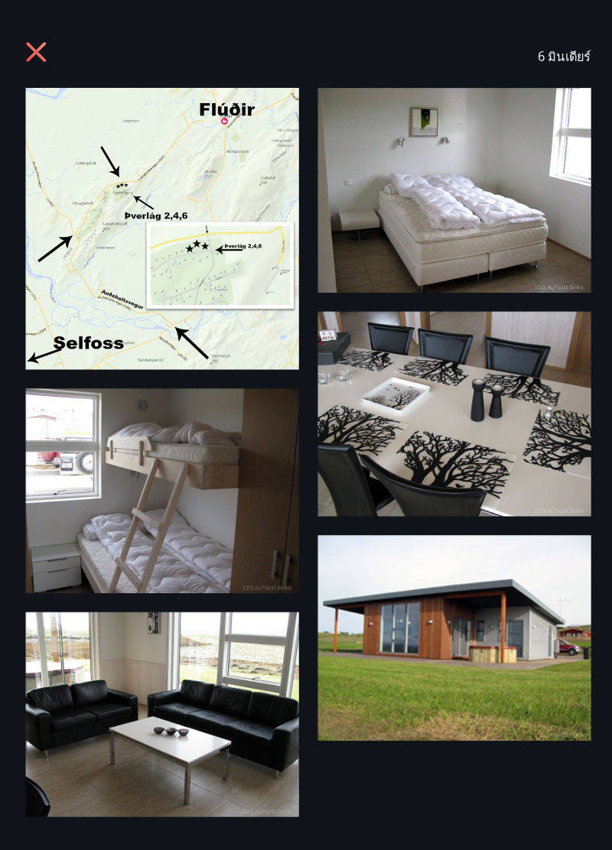
click at [41, 50] on icon at bounding box center [41, 51] width 4 height 4
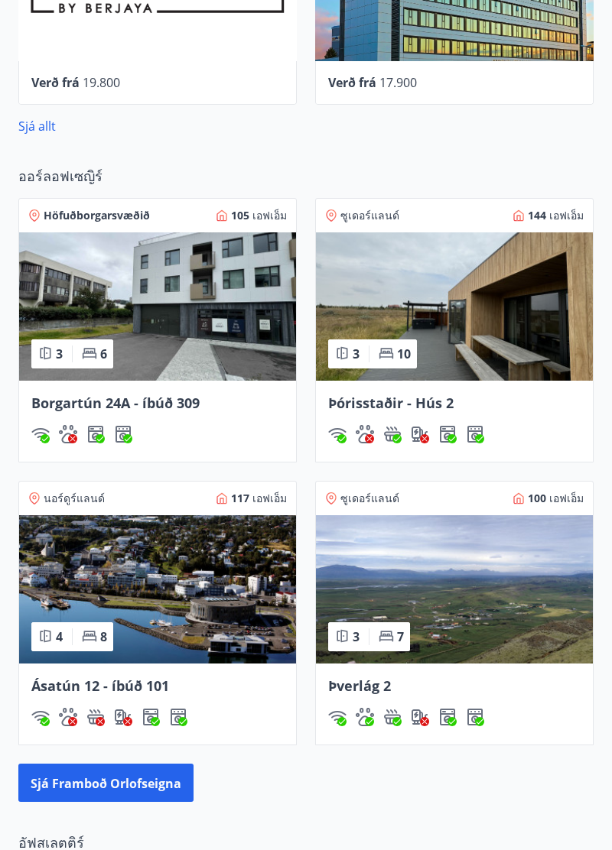
click at [418, 298] on img at bounding box center [454, 306] width 277 height 148
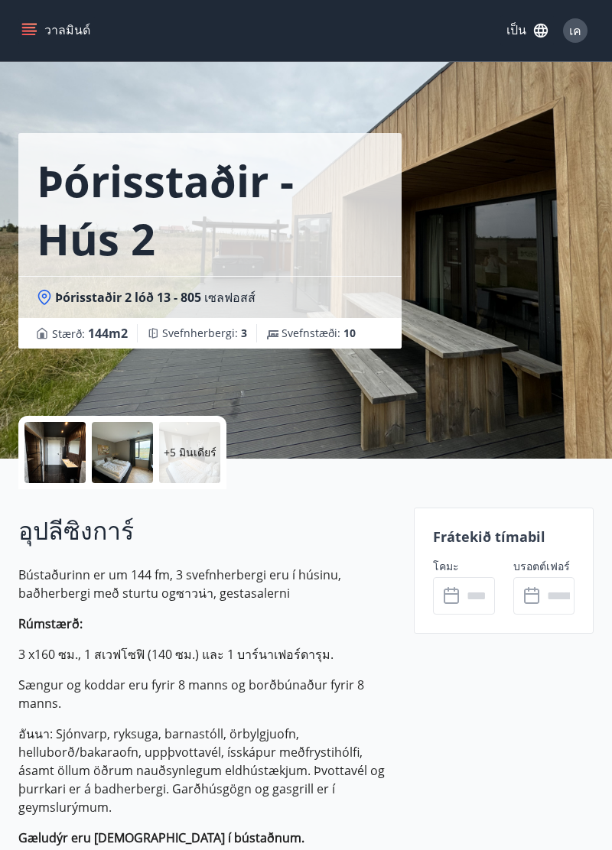
click at [451, 590] on icon at bounding box center [453, 596] width 18 height 18
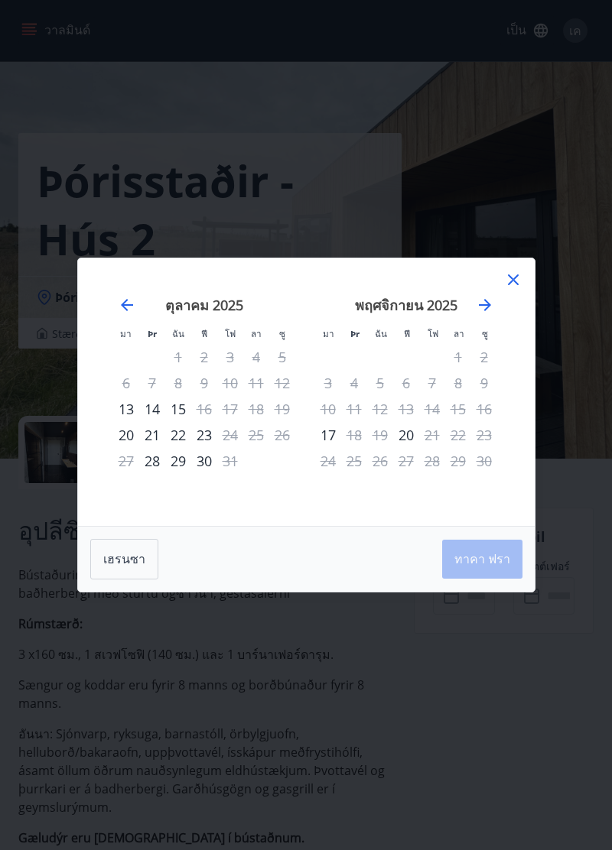
click at [488, 311] on icon "เดินหน้าเปลี่ยนไปสู่เดือนหน้าครับ." at bounding box center [485, 305] width 12 height 12
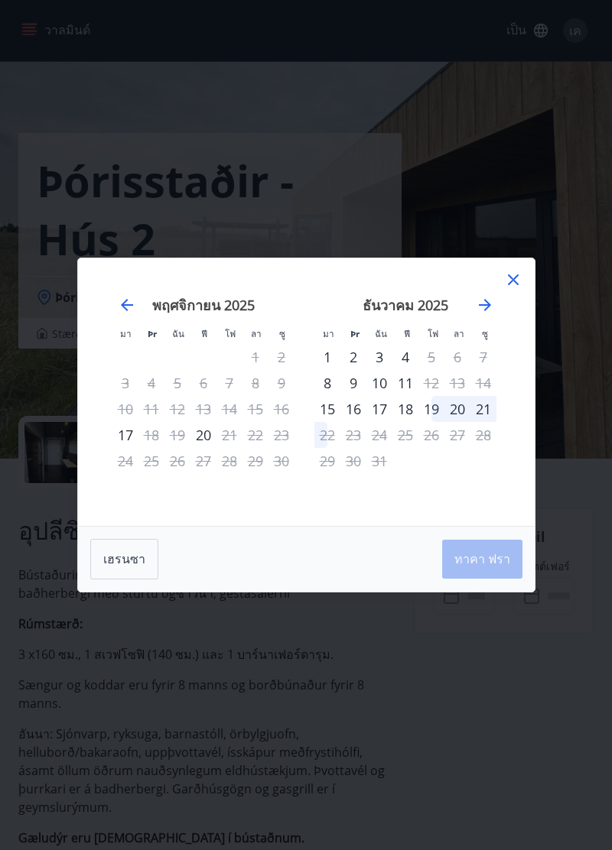
click at [488, 314] on icon "เดินหน้าเปลี่ยนไปสู่เดือนหน้าครับ." at bounding box center [485, 305] width 18 height 18
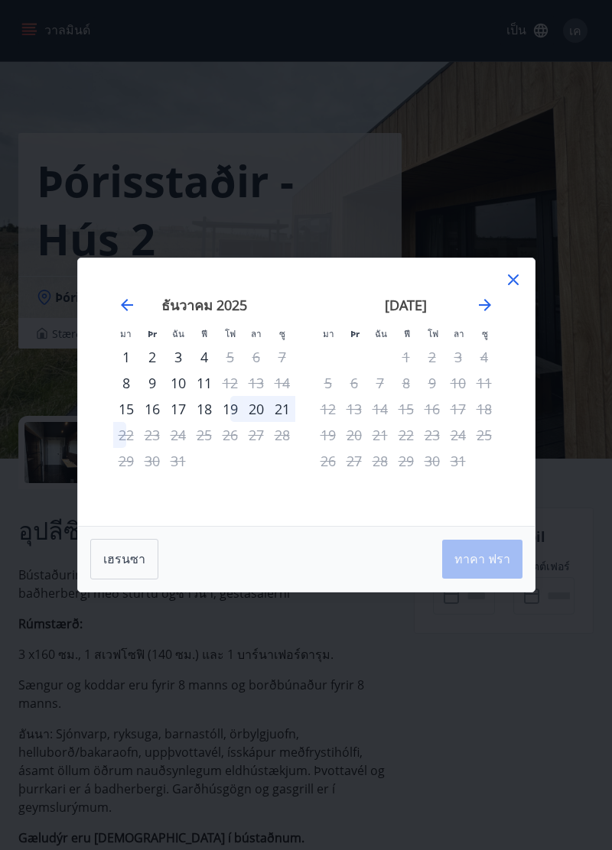
click at [236, 422] on div "19" at bounding box center [230, 409] width 26 height 26
click at [275, 418] on font "21" at bounding box center [282, 409] width 15 height 18
click at [512, 281] on icon at bounding box center [513, 280] width 2 height 2
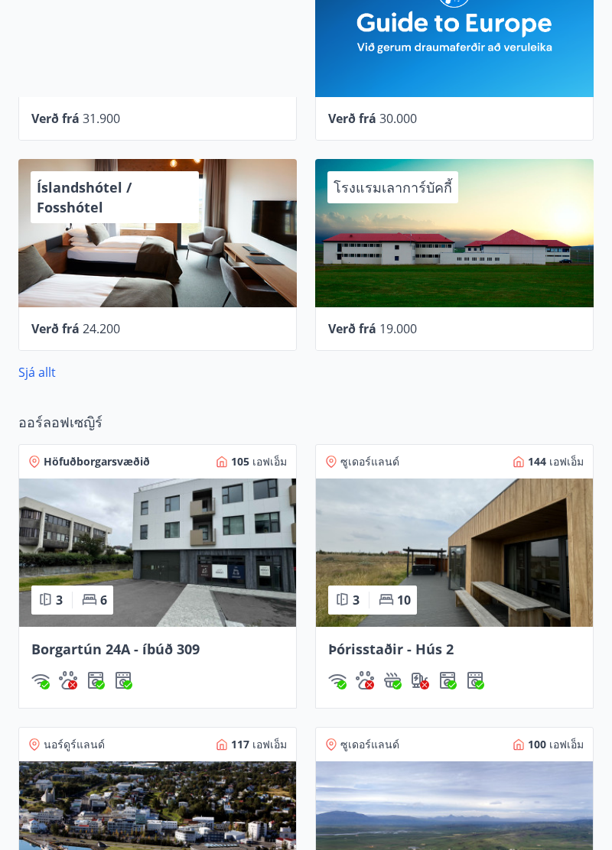
scroll to position [895, 0]
